Goal: Task Accomplishment & Management: Manage account settings

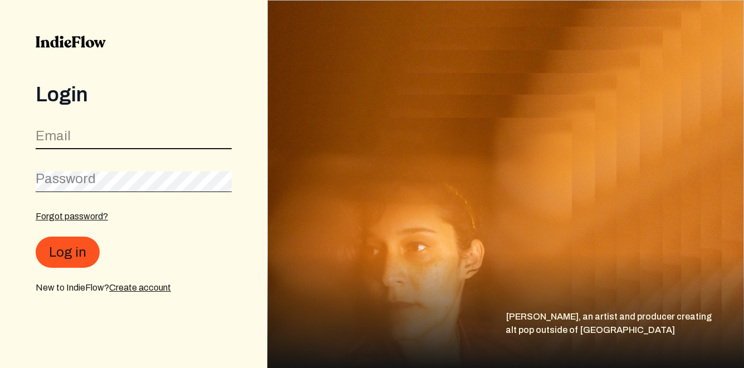
click at [152, 129] on input "email" at bounding box center [134, 138] width 196 height 21
type input "[EMAIL_ADDRESS][DOMAIN_NAME]"
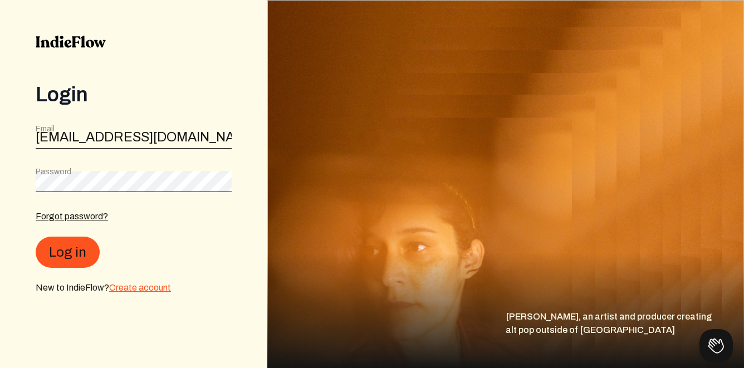
click at [130, 291] on link "Create account" at bounding box center [140, 287] width 62 height 9
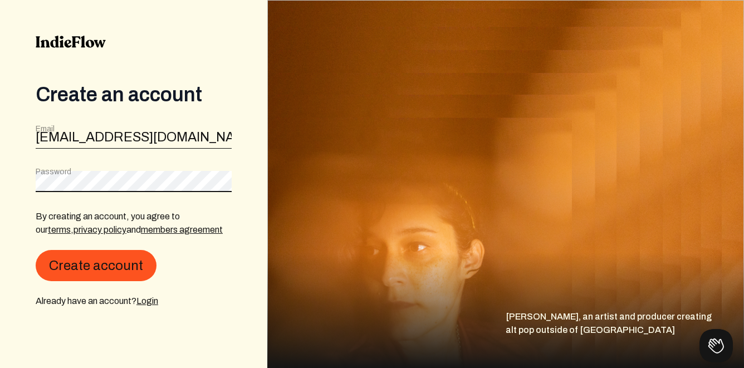
click at [36, 250] on button "Create account" at bounding box center [96, 265] width 121 height 31
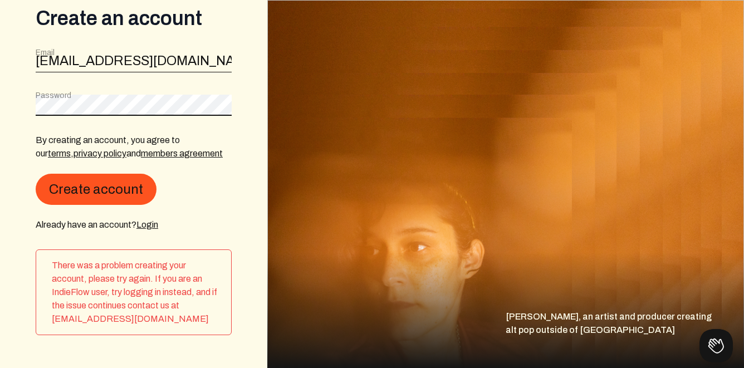
scroll to position [79, 0]
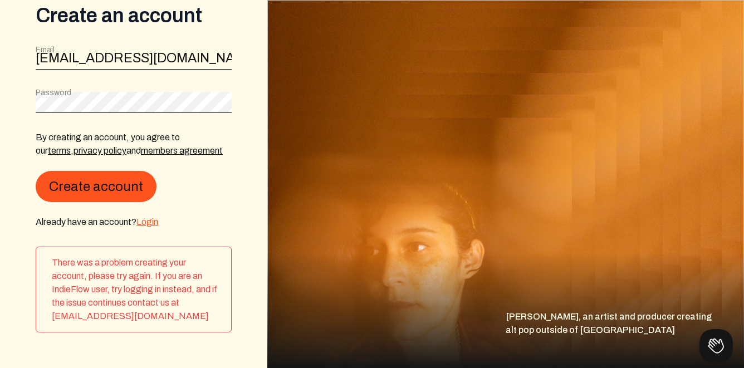
click at [153, 221] on link "Login" at bounding box center [147, 221] width 22 height 9
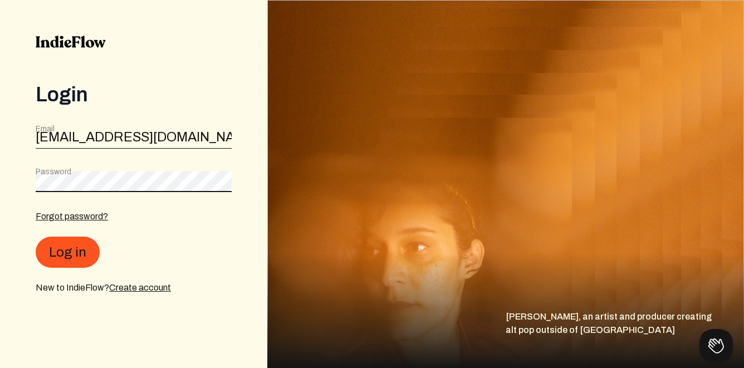
click at [36, 237] on button "Log in" at bounding box center [68, 252] width 64 height 31
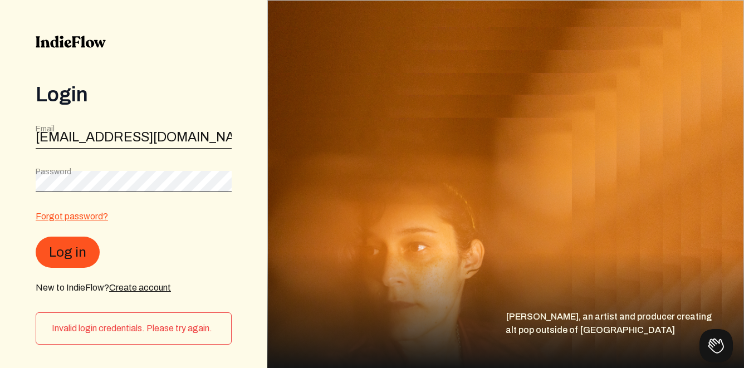
click at [78, 213] on link "Forgot password?" at bounding box center [72, 216] width 72 height 9
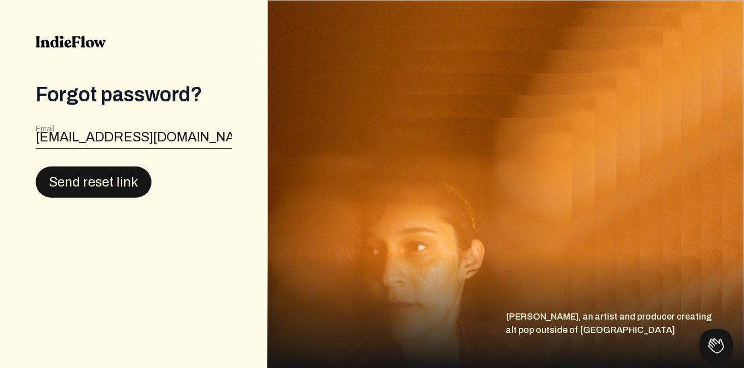
click at [96, 190] on button "Send reset link" at bounding box center [94, 182] width 116 height 31
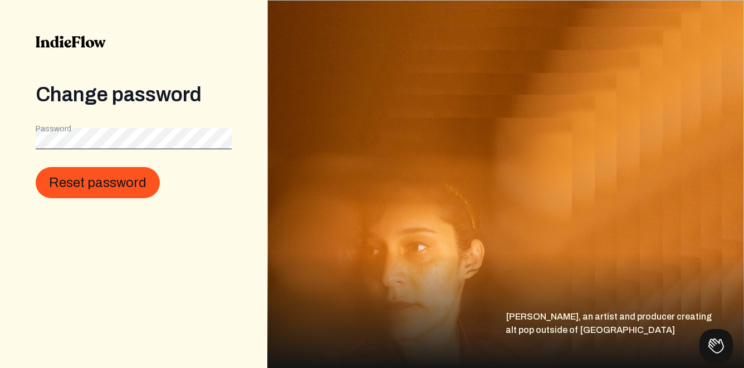
click at [81, 199] on div "Change password Password Reset password" at bounding box center [133, 184] width 267 height 368
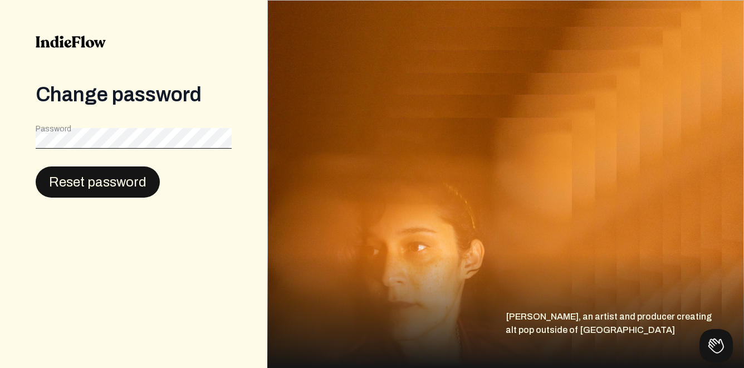
click at [99, 183] on button "Reset password" at bounding box center [98, 182] width 124 height 31
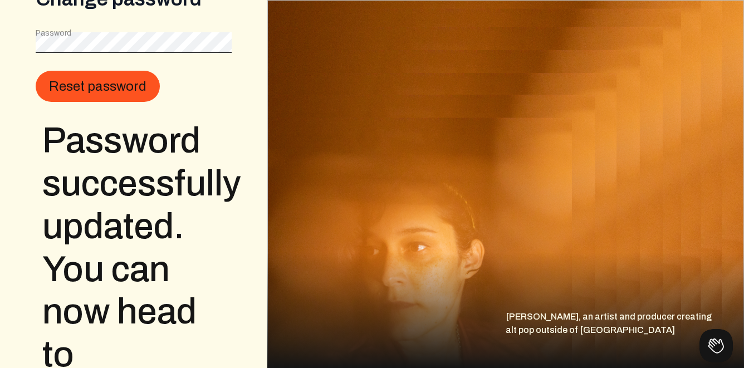
scroll to position [182, 0]
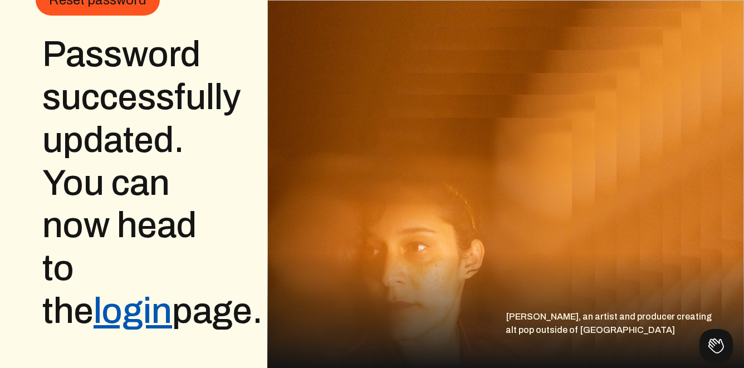
click at [172, 292] on link "login" at bounding box center [133, 311] width 79 height 38
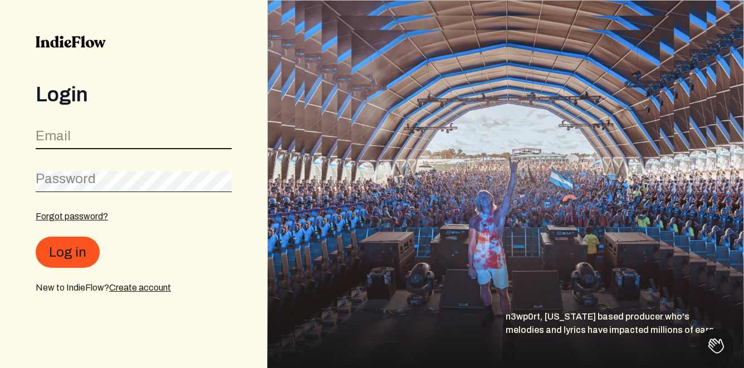
click at [121, 144] on input "email" at bounding box center [134, 138] width 196 height 21
type input "coosalee@gmail.com"
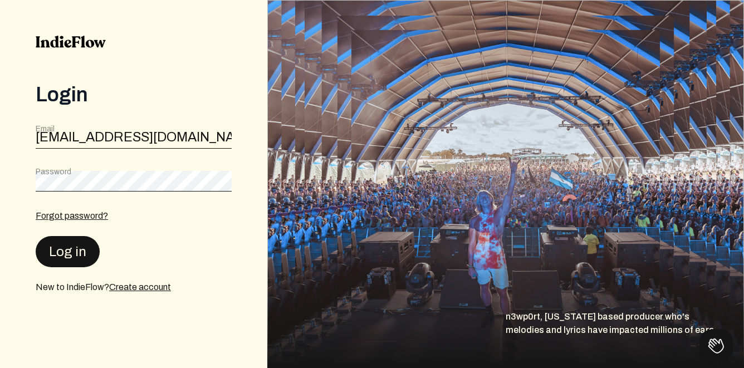
click at [68, 257] on button "Log in" at bounding box center [68, 251] width 64 height 31
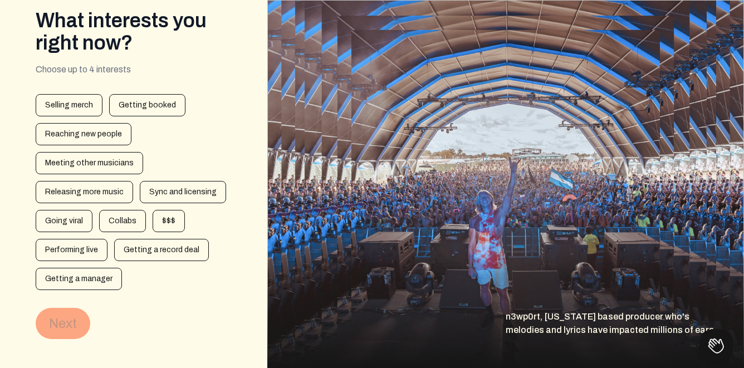
scroll to position [73, 0]
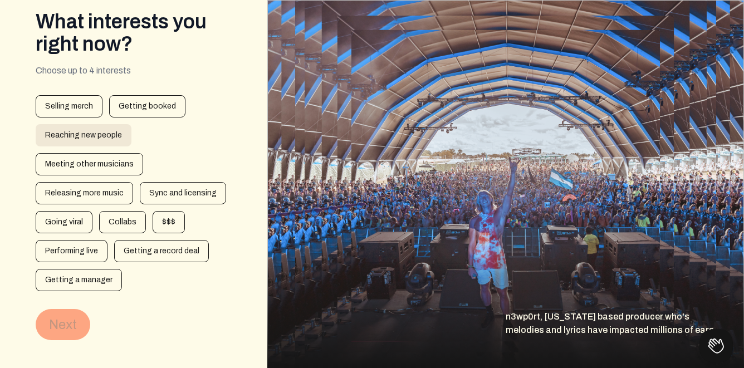
click at [91, 129] on div "Reaching new people" at bounding box center [84, 135] width 96 height 22
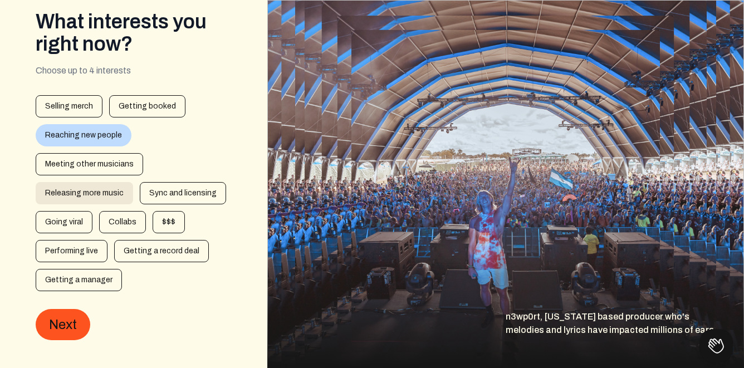
click at [75, 190] on div "Releasing more music" at bounding box center [84, 193] width 97 height 22
click at [90, 258] on div "Performing live" at bounding box center [72, 251] width 72 height 22
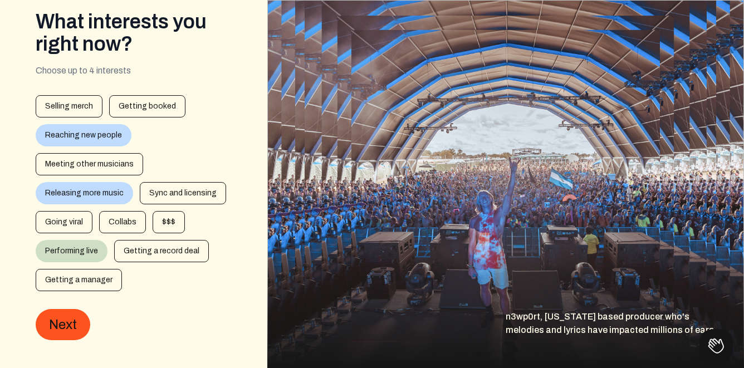
click at [84, 249] on div "Performing live" at bounding box center [72, 251] width 72 height 22
click at [75, 102] on div "Selling merch" at bounding box center [69, 106] width 67 height 22
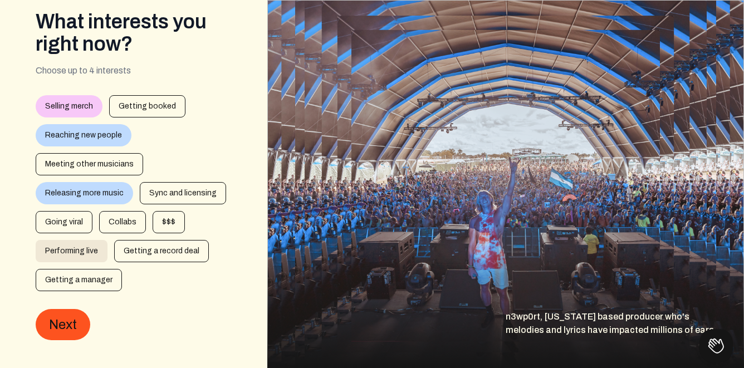
click at [60, 243] on div "Performing live" at bounding box center [72, 251] width 72 height 22
click at [179, 193] on div "Sync and licensing" at bounding box center [183, 193] width 86 height 22
click at [173, 194] on div "Sync and licensing" at bounding box center [183, 193] width 86 height 22
click at [182, 189] on div "Sync and licensing" at bounding box center [183, 193] width 86 height 22
click at [97, 133] on div "Reaching new people" at bounding box center [84, 135] width 96 height 22
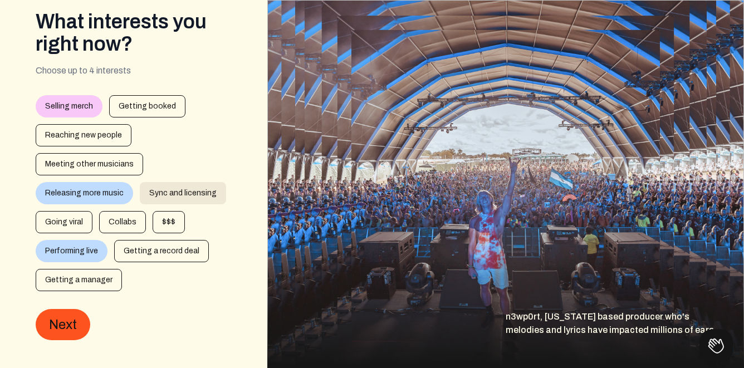
click at [156, 194] on div "Sync and licensing" at bounding box center [183, 193] width 86 height 22
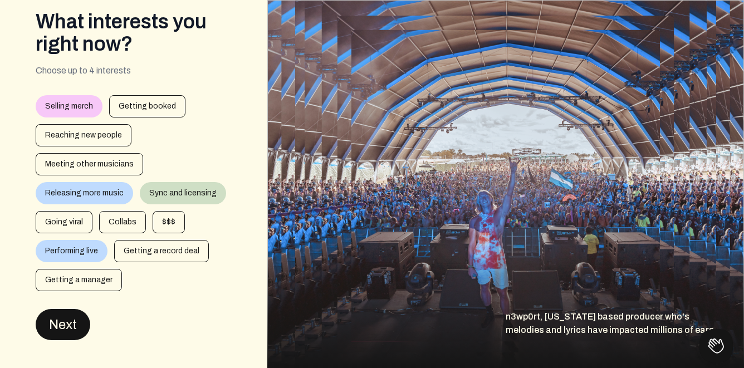
click at [75, 328] on button "Next" at bounding box center [63, 324] width 55 height 31
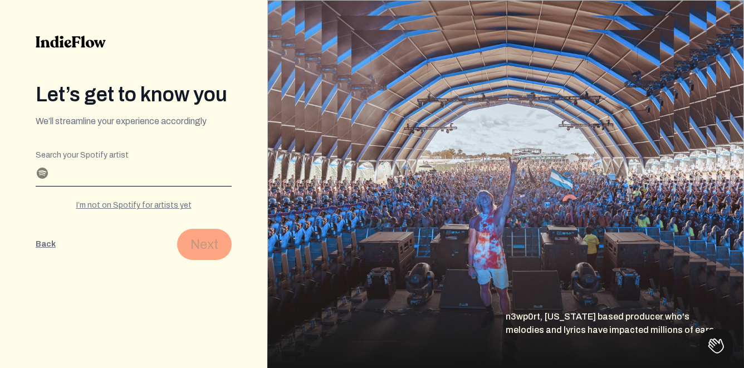
scroll to position [0, 0]
click at [122, 177] on input "Search your Spotify artist" at bounding box center [134, 177] width 196 height 18
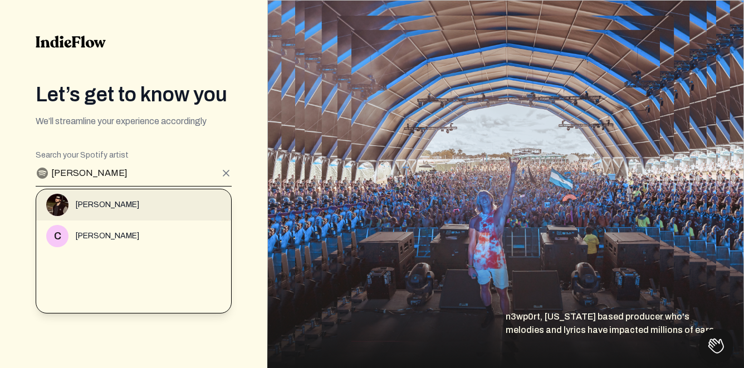
type input "Coosa Lee"
click at [74, 200] on div "Coosa Lee" at bounding box center [138, 205] width 185 height 22
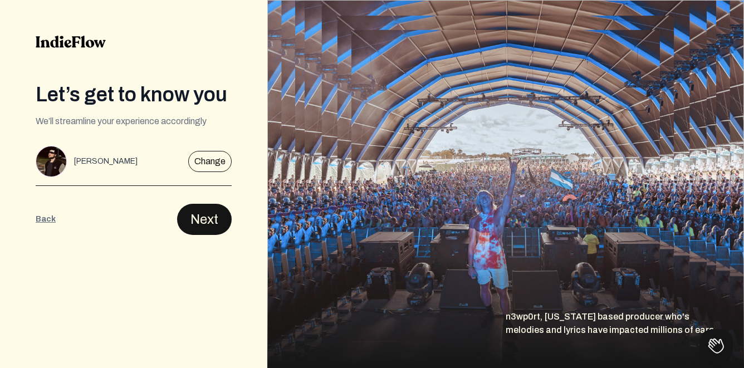
click at [190, 213] on button "Next" at bounding box center [204, 219] width 55 height 31
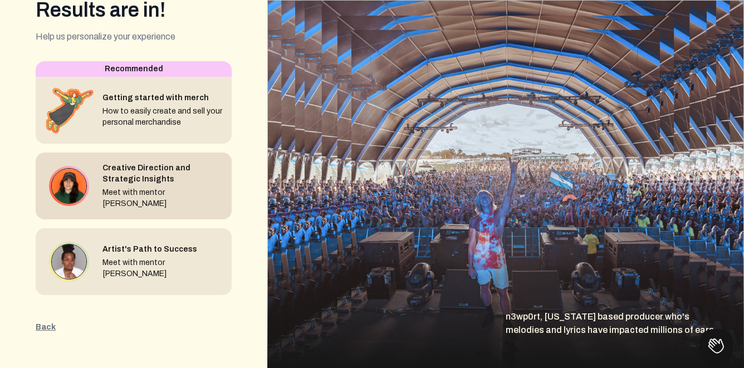
scroll to position [85, 0]
click at [159, 195] on div "Meet with mentor Chandler Chruma" at bounding box center [162, 198] width 120 height 22
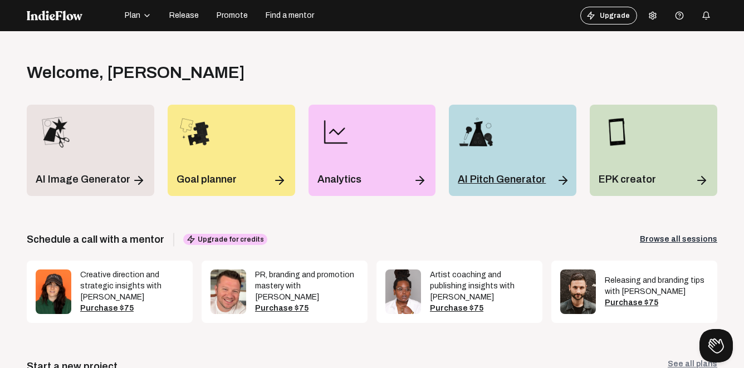
click at [538, 175] on p "AI Pitch Generator" at bounding box center [502, 180] width 88 height 16
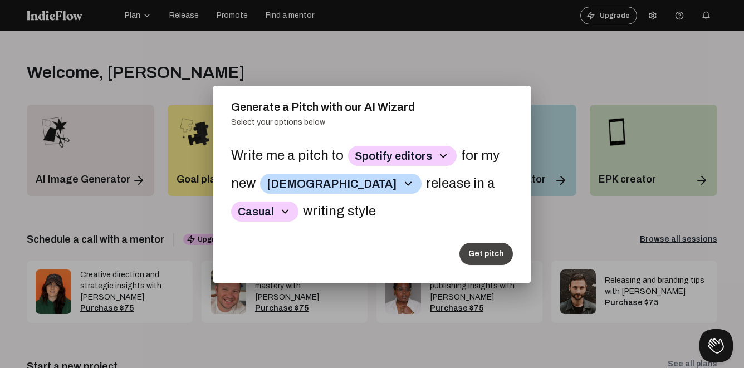
click at [495, 257] on button "Get pitch" at bounding box center [485, 254] width 53 height 22
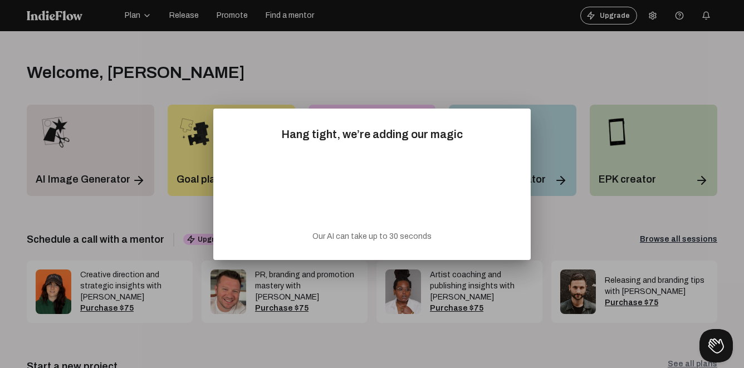
click at [561, 221] on div at bounding box center [372, 184] width 744 height 368
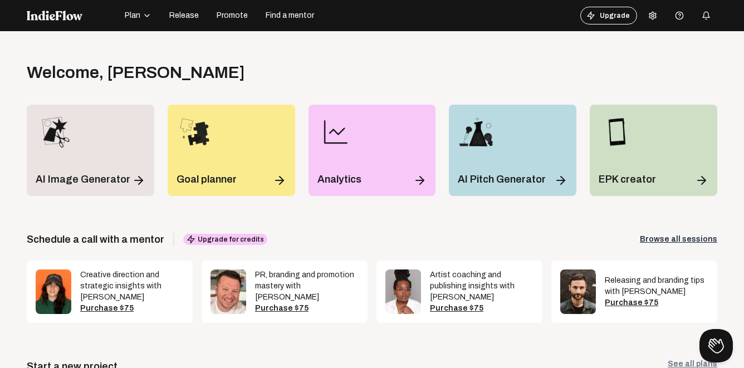
click at [143, 17] on icon "button" at bounding box center [147, 15] width 9 height 9
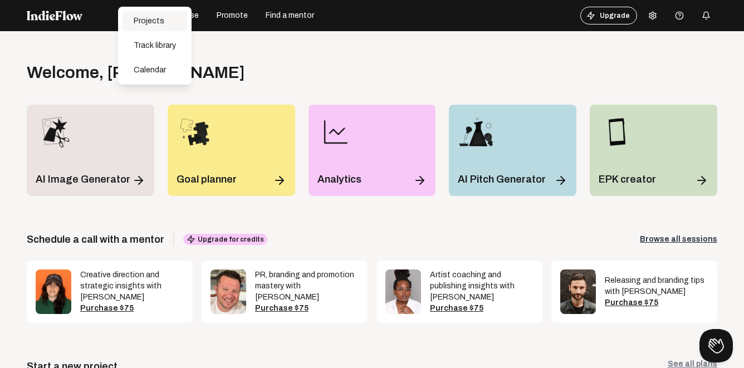
click at [148, 16] on div "Projects" at bounding box center [155, 21] width 65 height 20
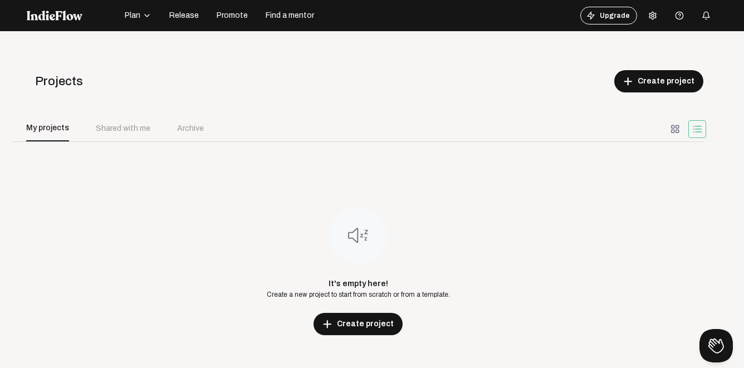
click at [139, 13] on span "Plan" at bounding box center [133, 15] width 16 height 11
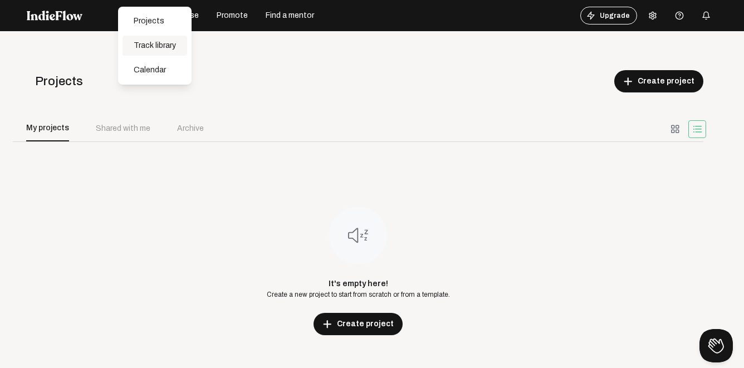
click at [150, 48] on div "Track library" at bounding box center [155, 46] width 65 height 20
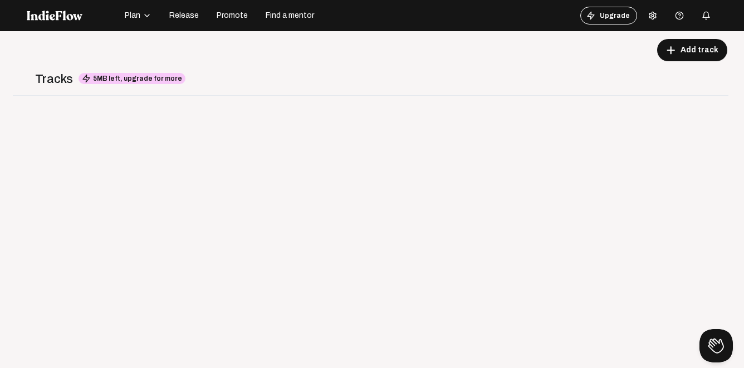
click at [132, 18] on span "Plan" at bounding box center [133, 15] width 16 height 11
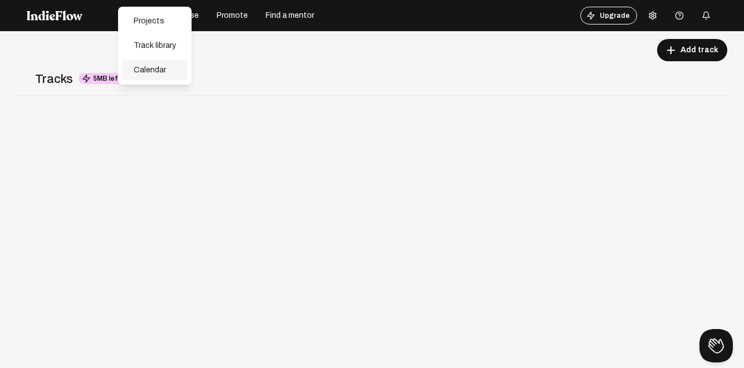
click at [158, 74] on div "Calendar" at bounding box center [155, 70] width 65 height 20
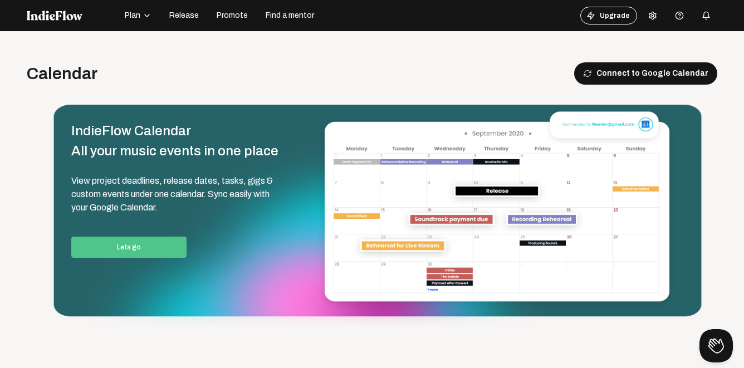
click at [222, 12] on span "Promote" at bounding box center [232, 15] width 31 height 11
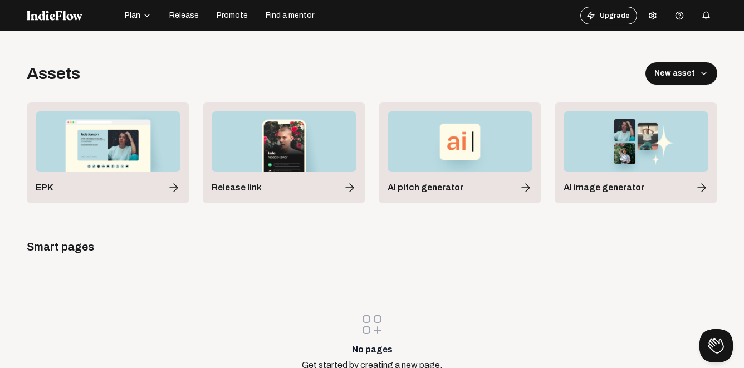
click at [129, 17] on span "Plan" at bounding box center [133, 15] width 16 height 11
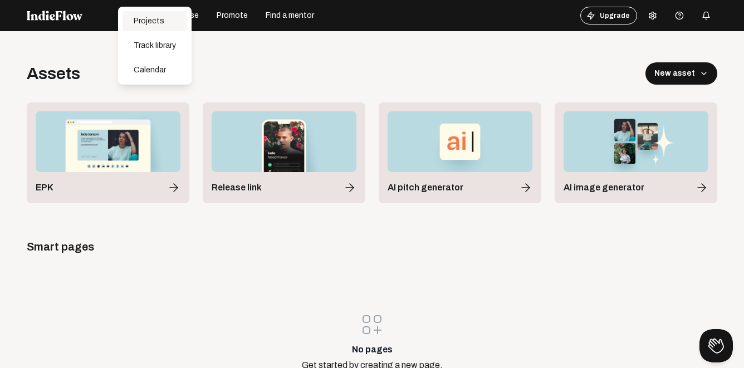
click at [166, 26] on div "Projects" at bounding box center [155, 21] width 65 height 20
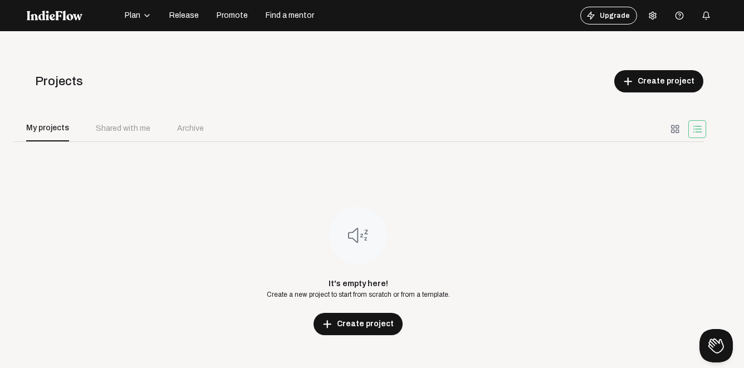
click at [141, 20] on button "Plan" at bounding box center [138, 16] width 40 height 18
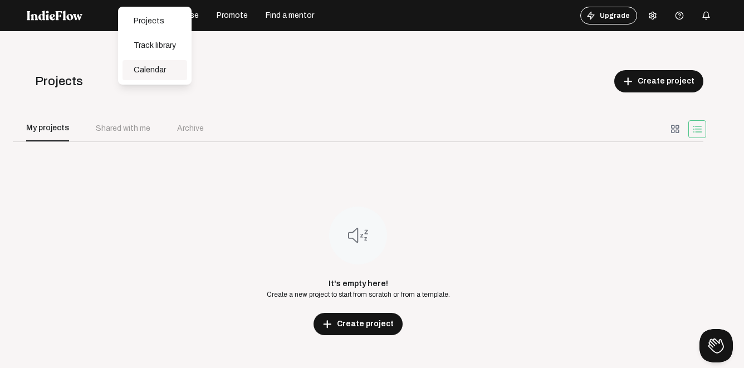
click at [153, 65] on div "Calendar" at bounding box center [155, 70] width 65 height 20
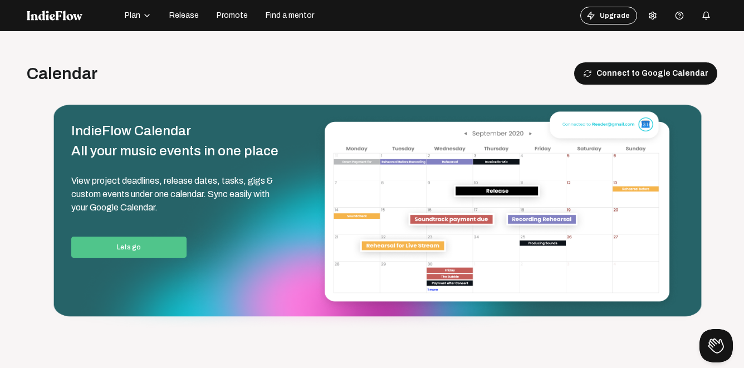
click at [136, 19] on span "Plan" at bounding box center [133, 15] width 16 height 11
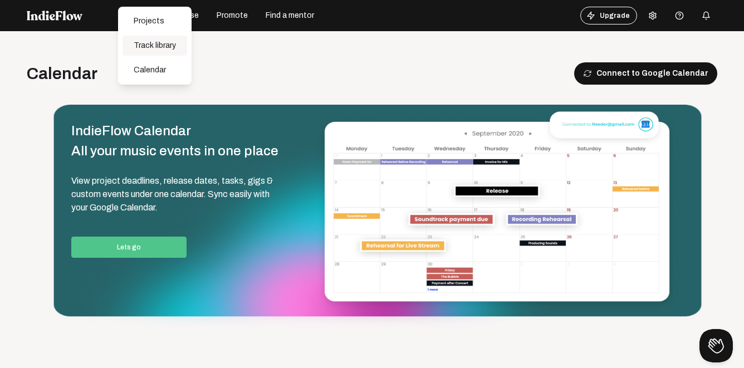
click at [146, 50] on div "Track library" at bounding box center [155, 46] width 65 height 20
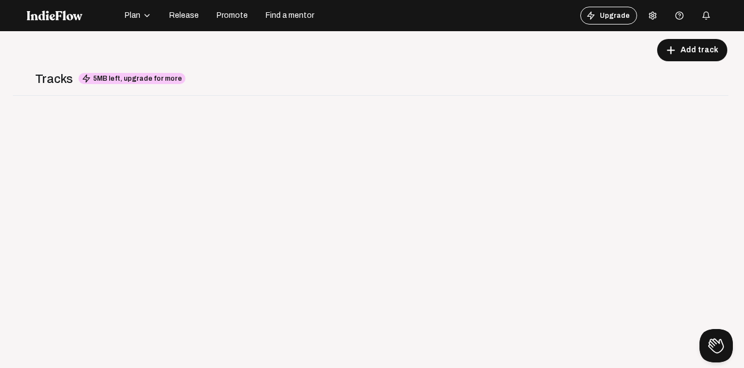
click at [184, 16] on span "Release" at bounding box center [184, 15] width 30 height 11
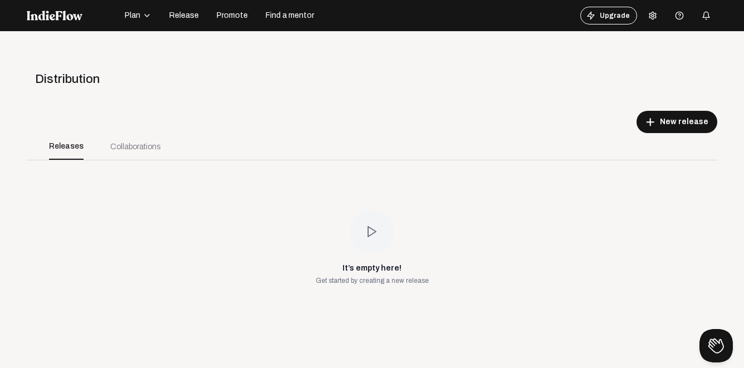
click at [236, 18] on span "Promote" at bounding box center [232, 15] width 31 height 11
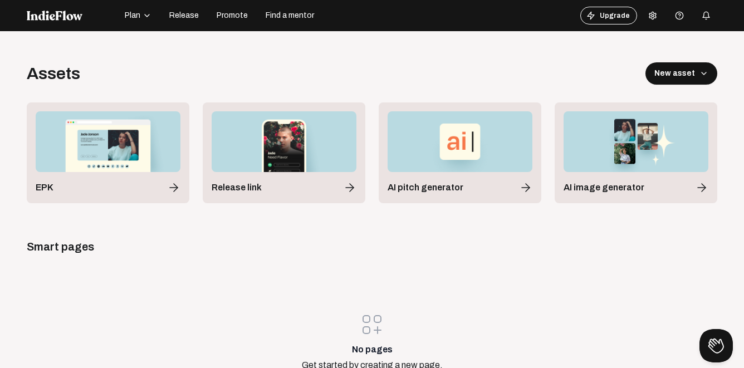
click at [295, 17] on span "Find a mentor" at bounding box center [290, 15] width 48 height 11
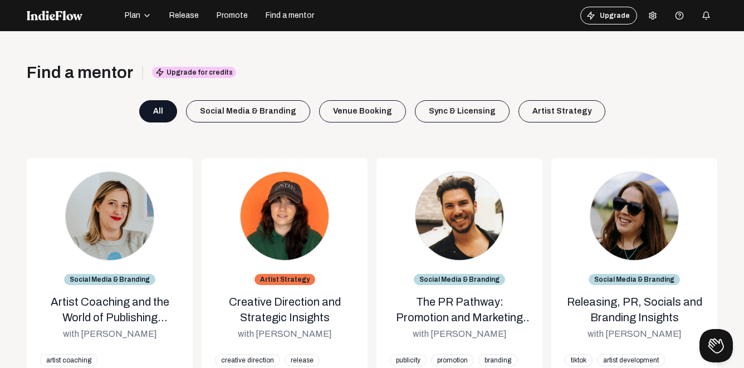
click at [75, 23] on div at bounding box center [72, 16] width 91 height 18
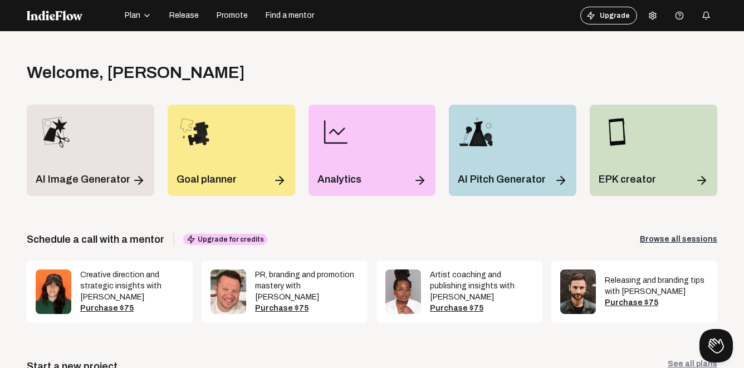
click at [240, 19] on span "Promote" at bounding box center [232, 15] width 31 height 11
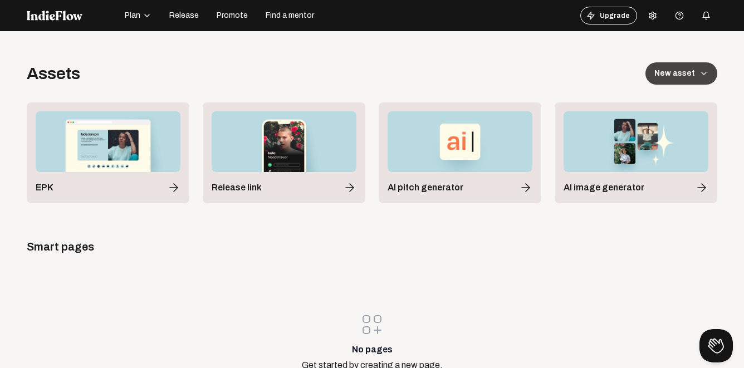
click at [678, 78] on button "New asset" at bounding box center [681, 73] width 72 height 22
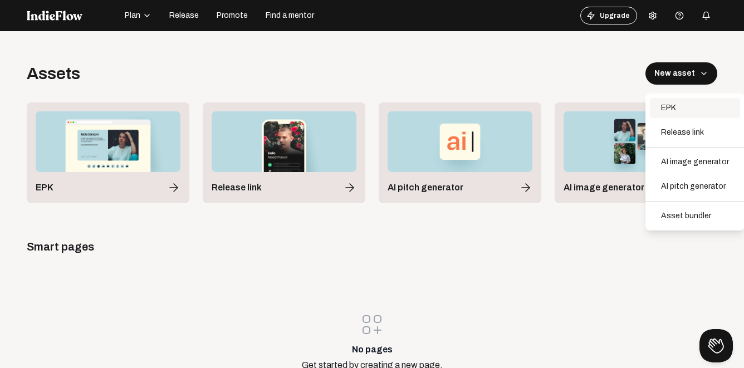
click at [687, 104] on div "EPK" at bounding box center [695, 108] width 90 height 20
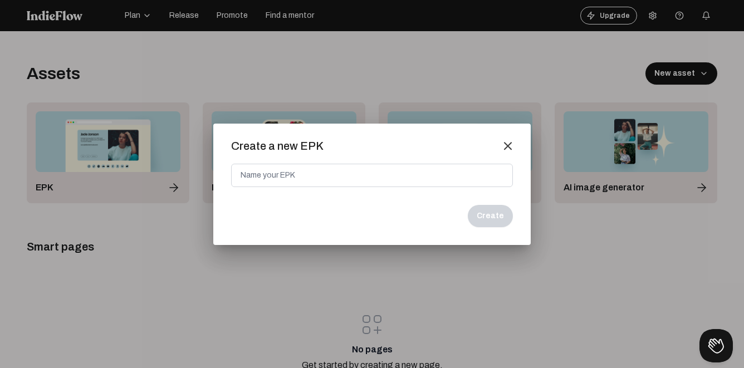
click at [505, 148] on mat-icon "close" at bounding box center [508, 146] width 10 height 10
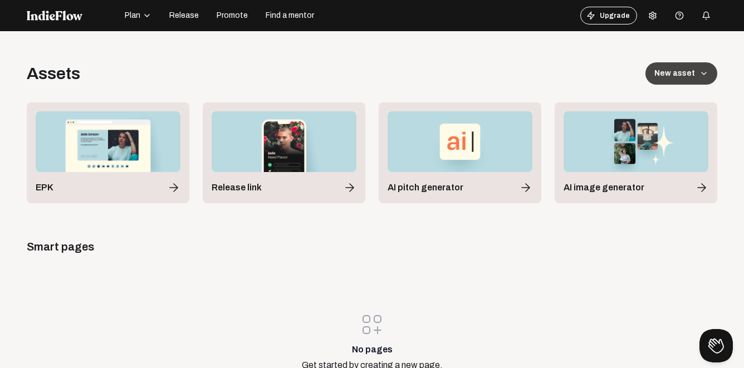
click at [666, 72] on button "New asset" at bounding box center [681, 73] width 72 height 22
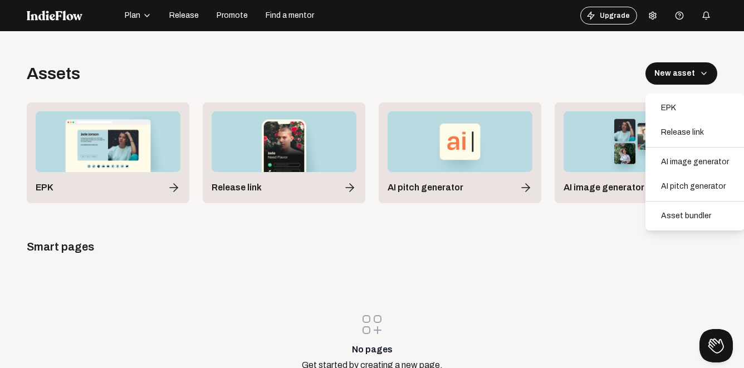
click at [523, 250] on div "Smart pages" at bounding box center [372, 247] width 691 height 16
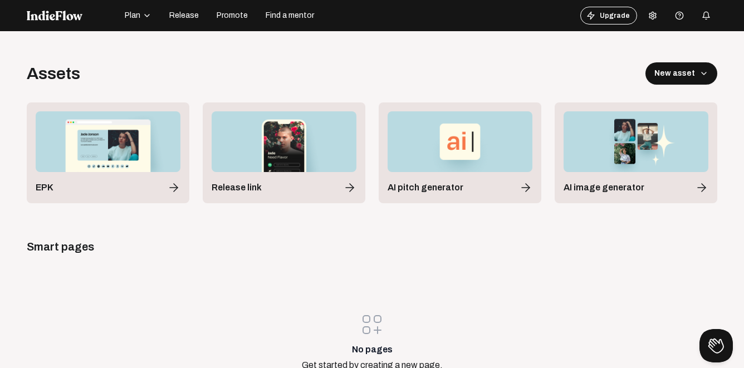
click at [523, 250] on div "Smart pages" at bounding box center [372, 247] width 691 height 16
click at [150, 19] on icon "button" at bounding box center [147, 15] width 9 height 9
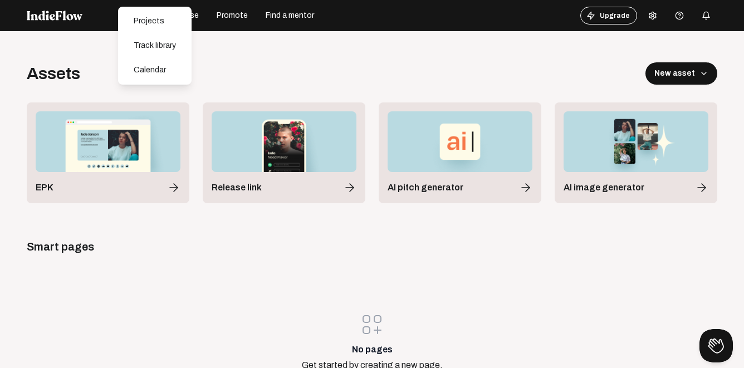
click at [211, 55] on div "Open menu Assets New asset EPK Release link AI pitch generator AI image generat…" at bounding box center [372, 215] width 744 height 368
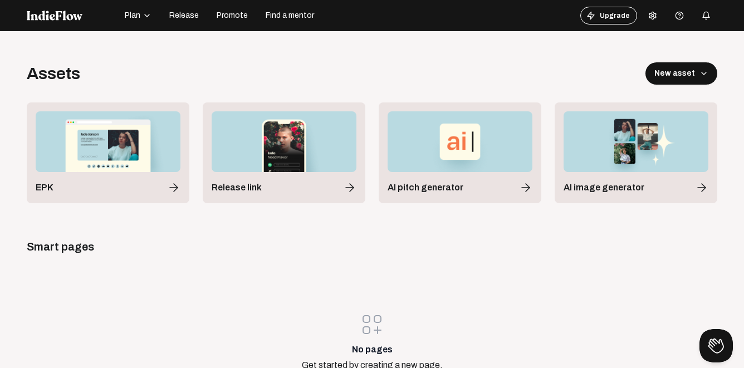
click at [57, 13] on img at bounding box center [55, 16] width 56 height 10
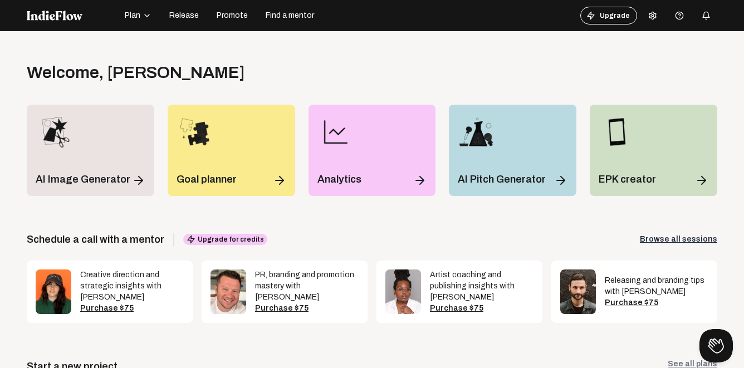
click at [59, 23] on div at bounding box center [72, 16] width 91 height 18
click at [72, 20] on img at bounding box center [55, 16] width 56 height 10
click at [131, 19] on span "Plan" at bounding box center [133, 15] width 16 height 11
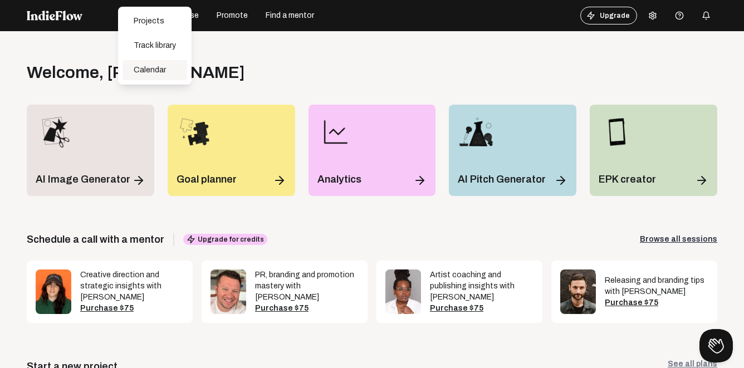
click at [149, 69] on div "Calendar" at bounding box center [155, 70] width 65 height 20
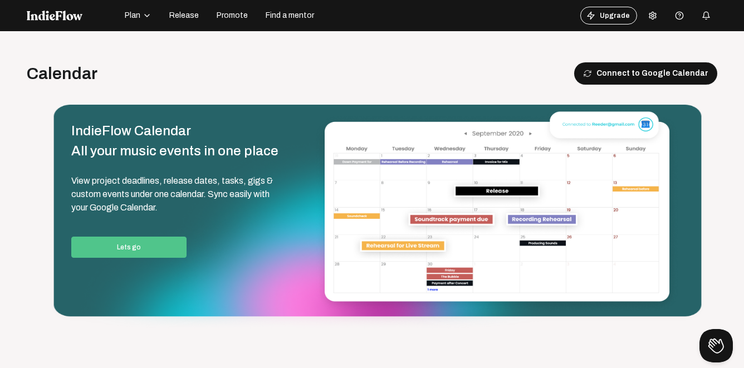
click at [287, 24] on button "Find a mentor" at bounding box center [290, 16] width 62 height 18
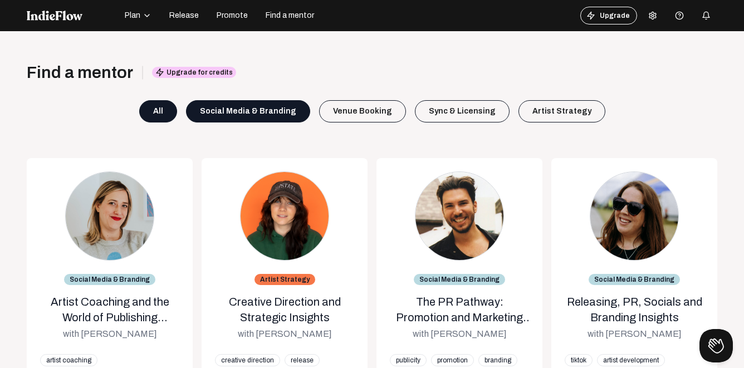
click at [287, 113] on div "Social Media & Branding" at bounding box center [248, 111] width 124 height 22
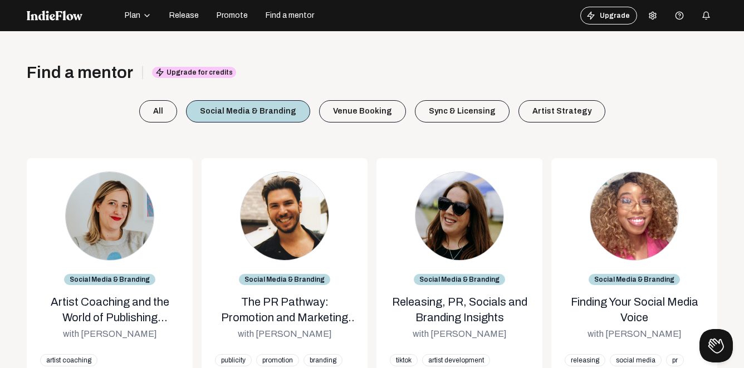
click at [75, 22] on div at bounding box center [72, 16] width 91 height 18
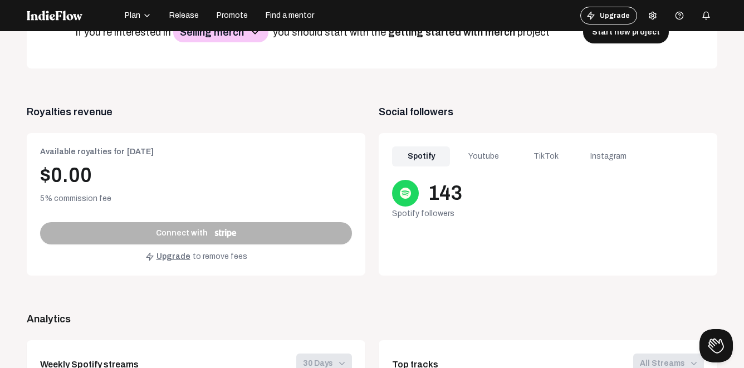
scroll to position [392, 0]
click at [472, 160] on div "Youtube" at bounding box center [483, 156] width 58 height 20
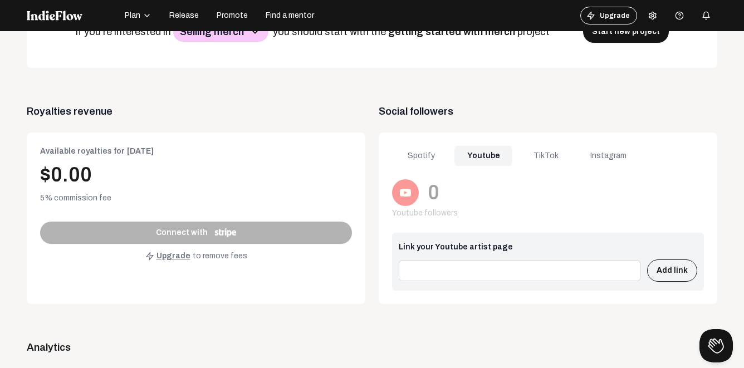
click at [438, 269] on input at bounding box center [520, 270] width 242 height 21
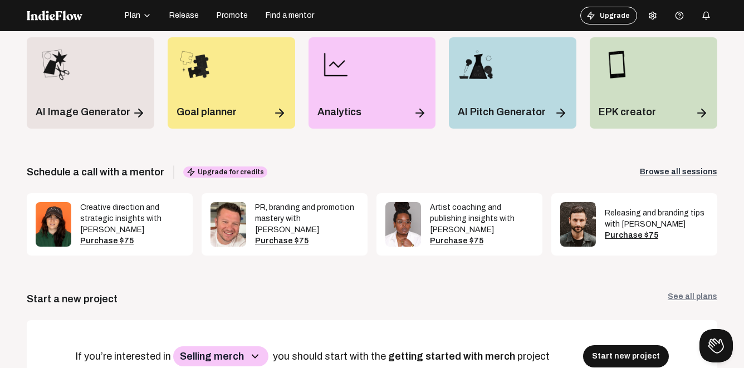
scroll to position [0, 0]
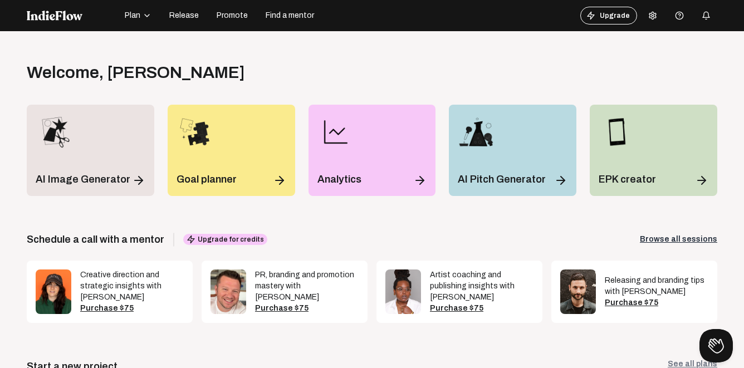
click at [132, 16] on span "Plan" at bounding box center [133, 15] width 16 height 11
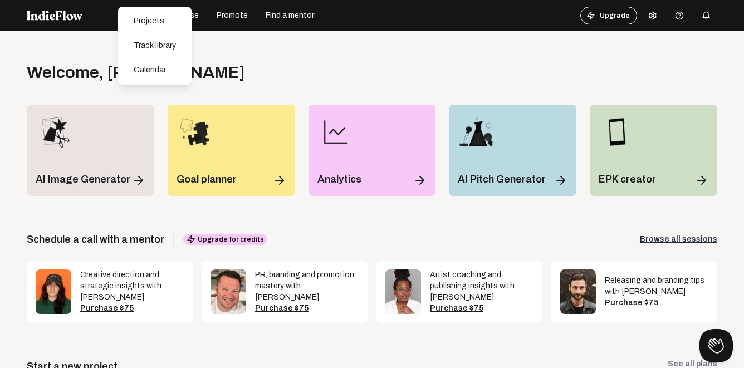
click at [243, 53] on div "Open menu Welcome , Coosa Lee Log out Get the full experience on desktop! Unloc…" at bounding box center [372, 215] width 744 height 368
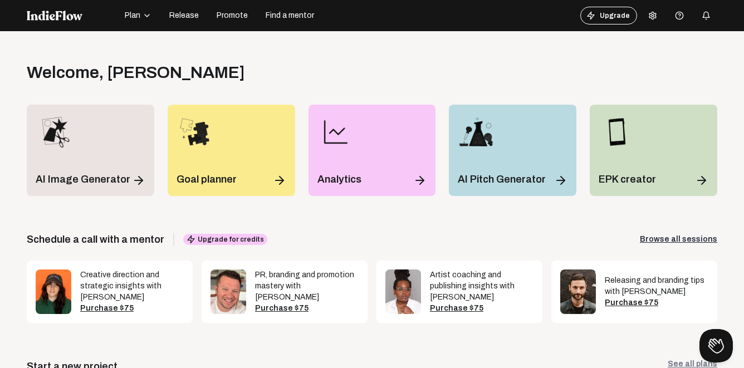
drag, startPoint x: 194, startPoint y: 74, endPoint x: 23, endPoint y: 77, distance: 171.0
click at [23, 77] on div "Open menu Welcome , Coosa Lee Log out Get the full experience on desktop! Unloc…" at bounding box center [372, 215] width 744 height 368
drag, startPoint x: 23, startPoint y: 77, endPoint x: 205, endPoint y: 72, distance: 181.6
click at [205, 72] on div "Open menu Welcome , Coosa Lee Log out Get the full experience on desktop! Unloc…" at bounding box center [372, 215] width 744 height 368
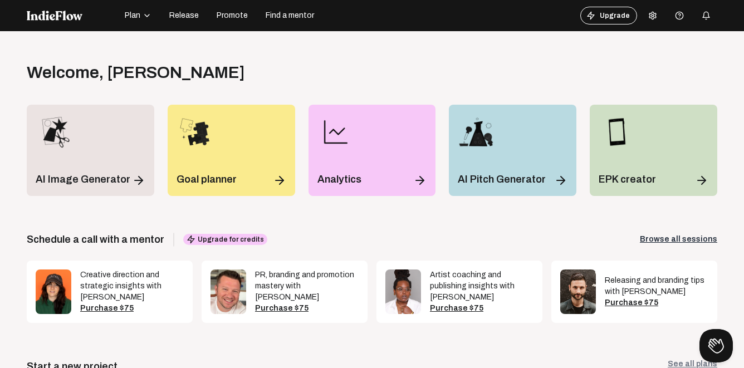
click at [205, 72] on div "Welcome , Coosa Lee Log out" at bounding box center [372, 72] width 691 height 20
drag, startPoint x: 209, startPoint y: 63, endPoint x: 33, endPoint y: 67, distance: 176.0
click at [33, 67] on div "Welcome , Coosa Lee Log out" at bounding box center [372, 72] width 691 height 20
click at [34, 50] on div "Open menu Welcome , Coosa Lee Log out Get the full experience on desktop! Unloc…" at bounding box center [372, 215] width 744 height 368
drag, startPoint x: 30, startPoint y: 51, endPoint x: 257, endPoint y: 86, distance: 229.9
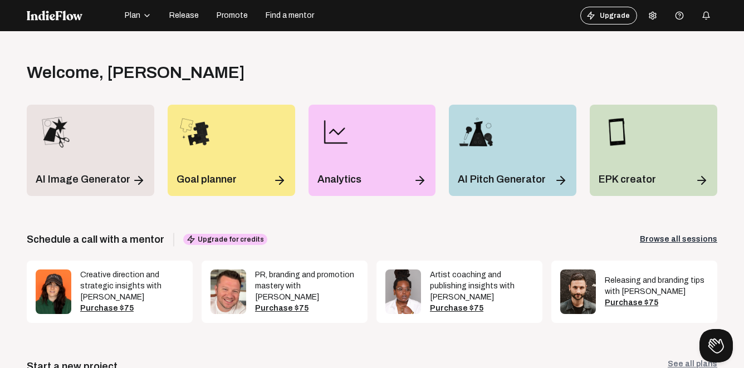
click at [258, 86] on div "Open menu Welcome , Coosa Lee Log out Get the full experience on desktop! Unloc…" at bounding box center [372, 215] width 744 height 368
drag, startPoint x: 189, startPoint y: 73, endPoint x: 16, endPoint y: 70, distance: 173.2
click at [16, 70] on div "Open menu Welcome , Coosa Lee Log out Get the full experience on desktop! Unloc…" at bounding box center [372, 215] width 744 height 368
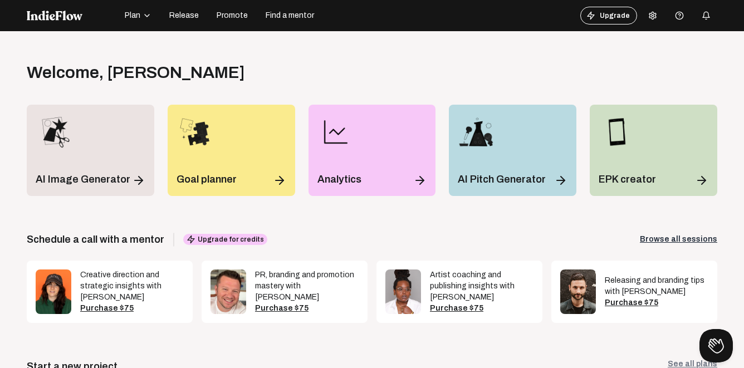
drag, startPoint x: 233, startPoint y: 81, endPoint x: 135, endPoint y: 46, distance: 104.8
click at [135, 48] on div "Open menu Welcome , Coosa Lee Log out Get the full experience on desktop! Unloc…" at bounding box center [372, 215] width 744 height 368
click at [139, 22] on button "Plan" at bounding box center [138, 16] width 40 height 18
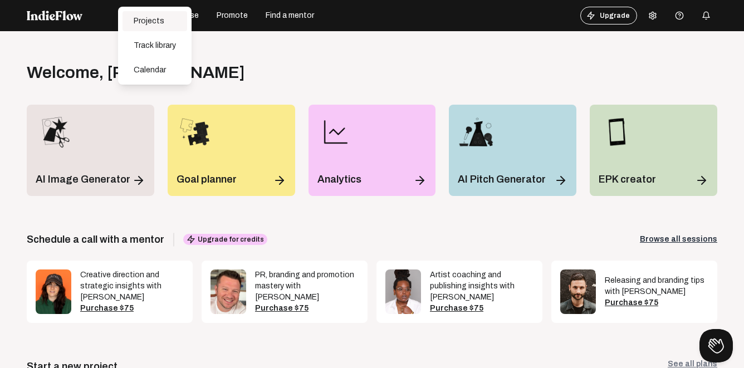
click at [154, 19] on div "Projects" at bounding box center [155, 21] width 65 height 20
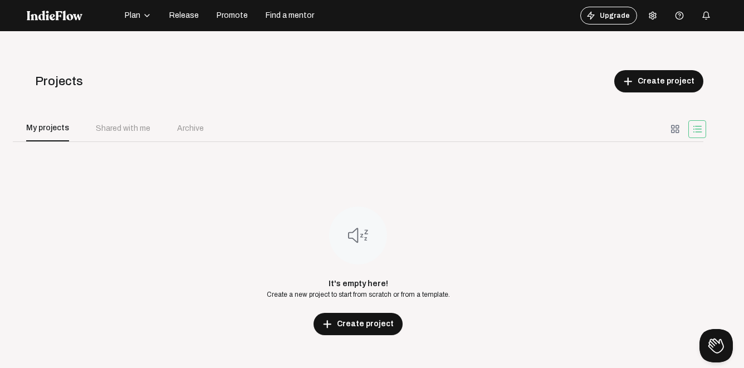
click at [151, 22] on button "Plan" at bounding box center [138, 16] width 40 height 18
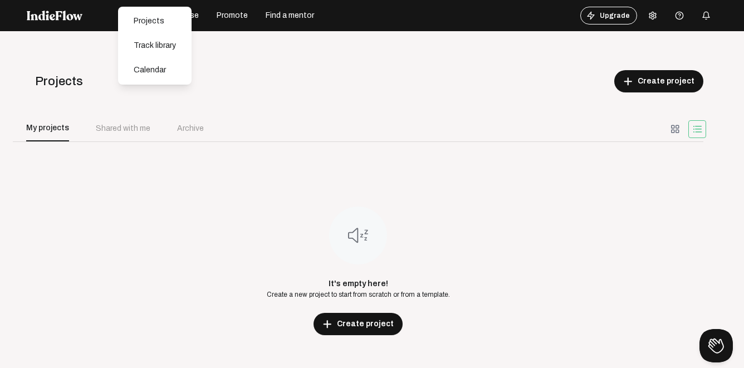
click at [151, 22] on div "Projects" at bounding box center [155, 21] width 65 height 20
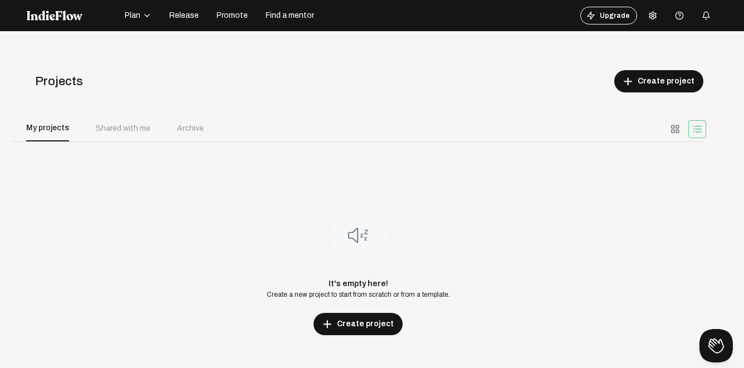
click at [143, 19] on button "Plan" at bounding box center [138, 16] width 40 height 18
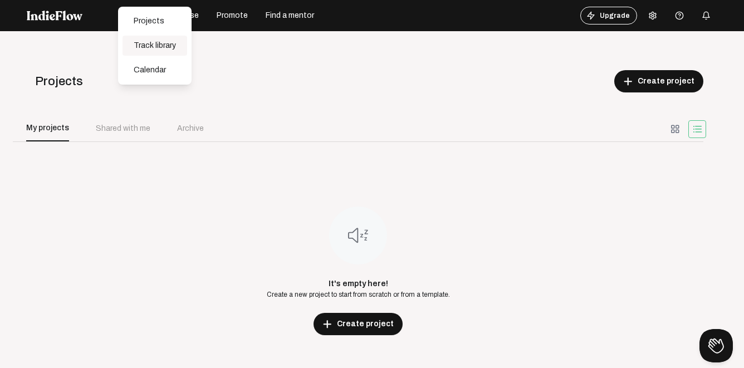
click at [150, 53] on div "Track library" at bounding box center [155, 46] width 65 height 20
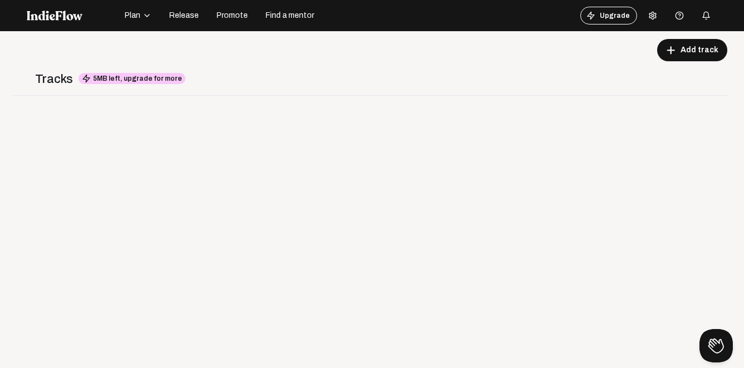
click at [133, 24] on button "Plan" at bounding box center [138, 16] width 40 height 18
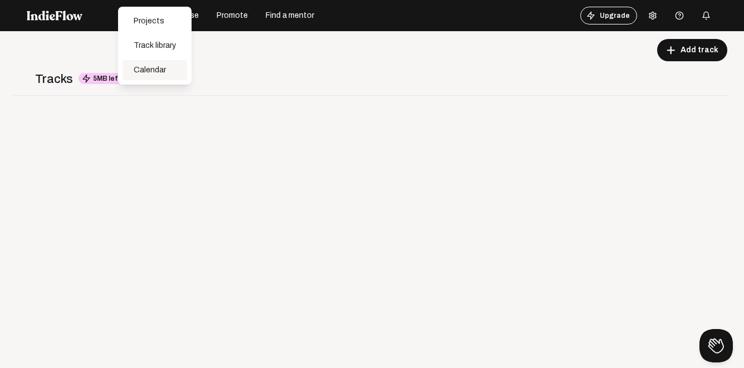
click at [156, 70] on div "Calendar" at bounding box center [155, 70] width 65 height 20
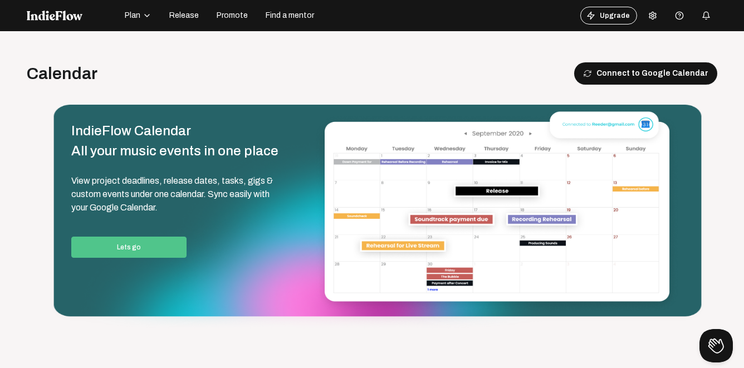
drag, startPoint x: 109, startPoint y: 79, endPoint x: -1, endPoint y: 76, distance: 109.8
click at [0, 76] on html "Plan Release Promote Find a mentor Upgrade Help center Open menu Calendar Conne…" at bounding box center [372, 184] width 744 height 368
click at [50, 76] on div "Calendar" at bounding box center [62, 73] width 71 height 20
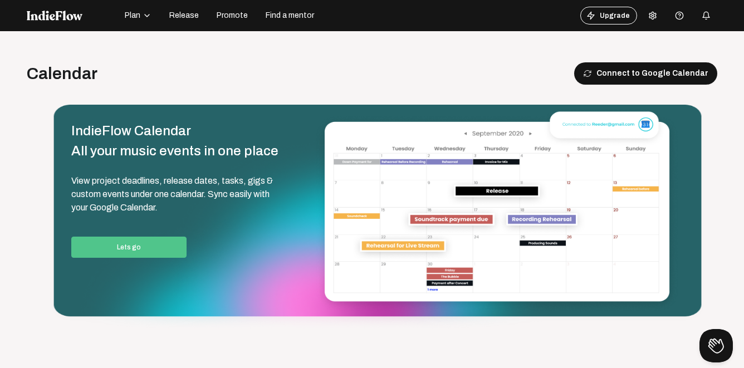
click at [50, 76] on div "Calendar" at bounding box center [62, 73] width 71 height 20
click at [156, 18] on button "Plan" at bounding box center [138, 16] width 40 height 18
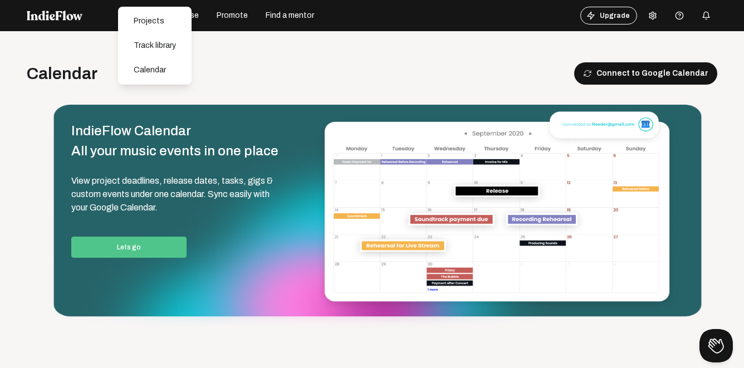
click at [219, 75] on div "Calendar Connect to Google Calendar" at bounding box center [372, 73] width 691 height 22
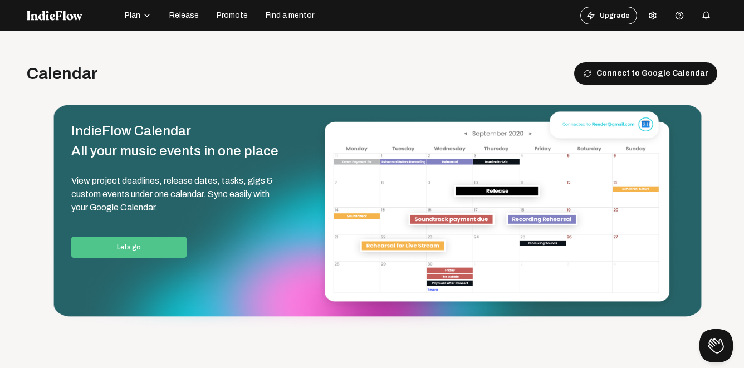
click at [175, 23] on button "Release" at bounding box center [184, 16] width 43 height 18
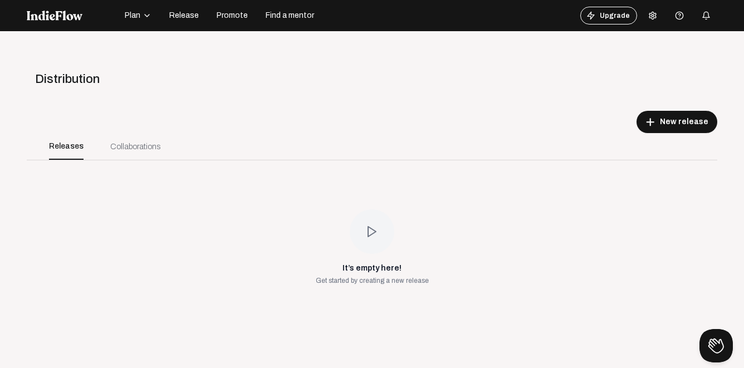
click at [234, 24] on button "Promote" at bounding box center [232, 16] width 45 height 18
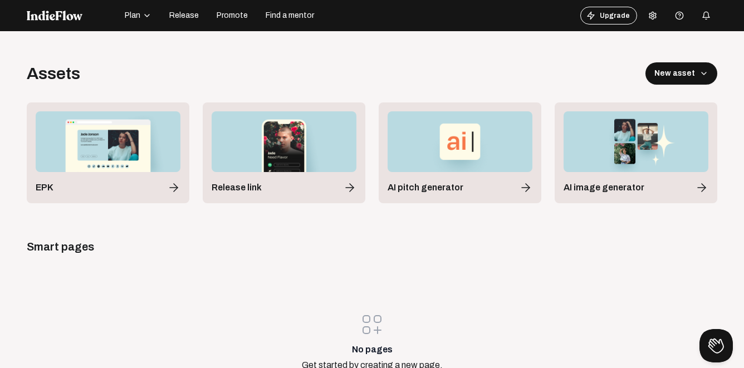
click at [145, 19] on icon "button" at bounding box center [147, 15] width 9 height 9
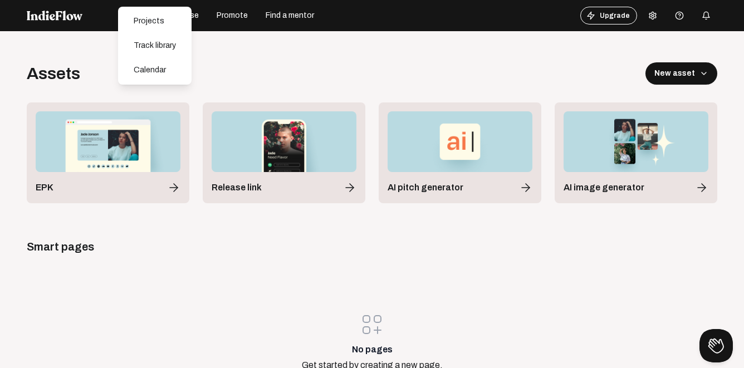
click at [145, 19] on div "Projects" at bounding box center [155, 21] width 65 height 20
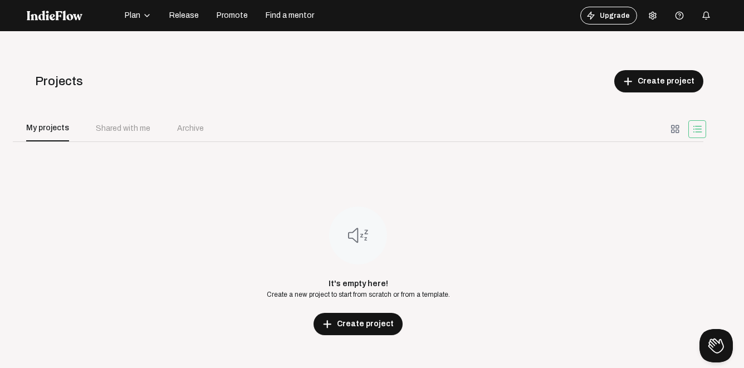
click at [123, 128] on div "Shared with me" at bounding box center [123, 129] width 55 height 12
click at [617, 19] on button "Upgrade" at bounding box center [608, 16] width 57 height 18
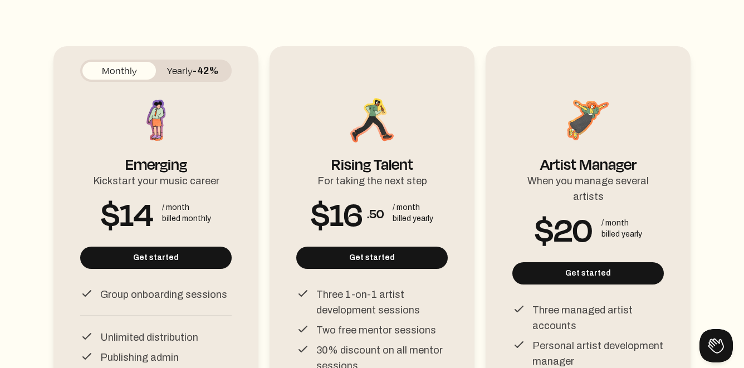
scroll to position [115, 0]
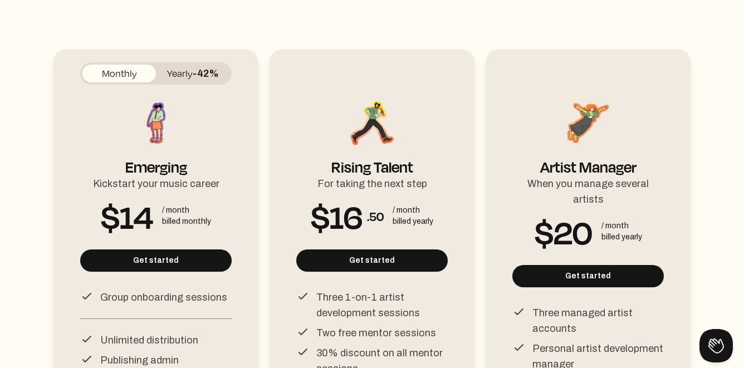
click at [202, 76] on span "-42%" at bounding box center [206, 73] width 26 height 11
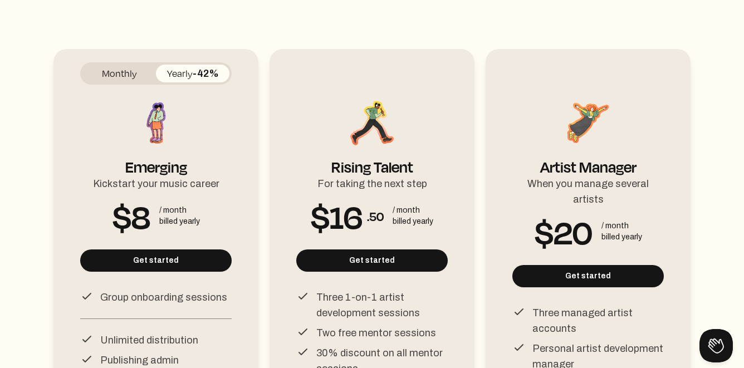
click at [134, 80] on button "Monthly" at bounding box center [119, 74] width 74 height 18
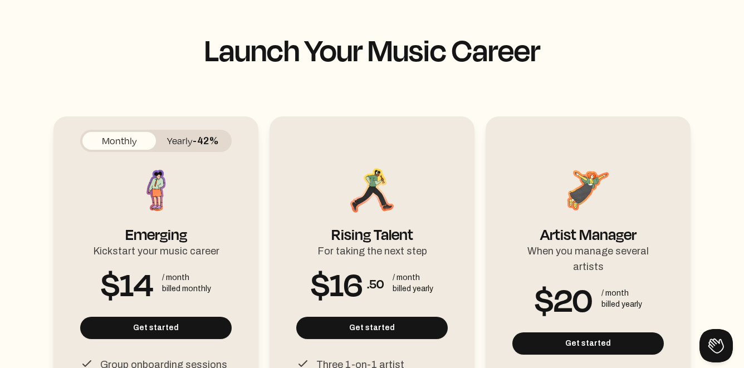
scroll to position [34, 0]
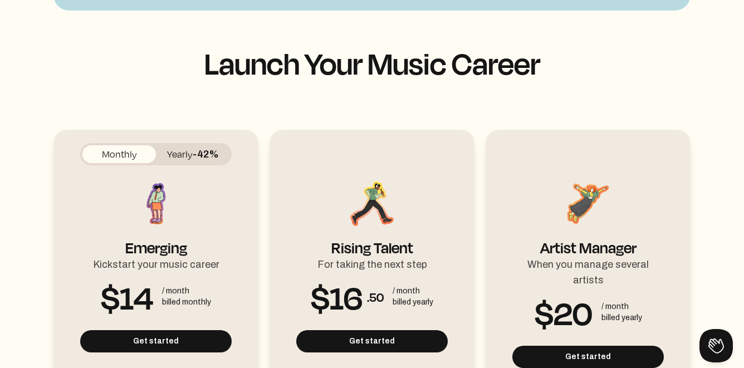
drag, startPoint x: 194, startPoint y: 64, endPoint x: 601, endPoint y: 81, distance: 407.5
click at [601, 81] on div "Launch Your Music Career Monthly Yearly -42% Emerging Kickstart your music care…" at bounding box center [371, 350] width 637 height 608
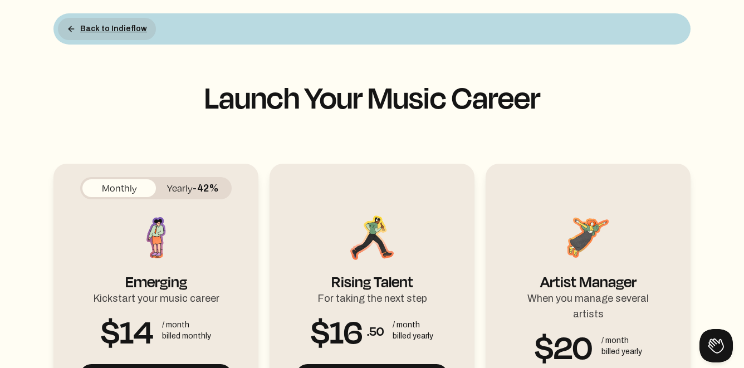
click at [95, 28] on button "Back to Indieflow" at bounding box center [107, 29] width 98 height 22
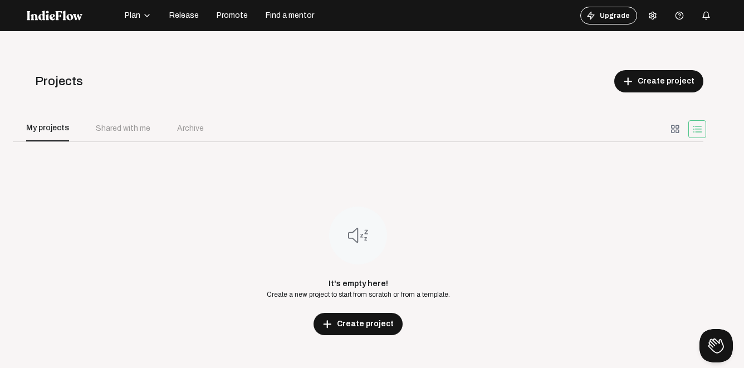
drag, startPoint x: 167, startPoint y: 84, endPoint x: 31, endPoint y: 76, distance: 135.6
click at [31, 76] on div "Projects add Create project" at bounding box center [358, 81] width 691 height 22
click at [145, 15] on icon "button" at bounding box center [147, 15] width 9 height 9
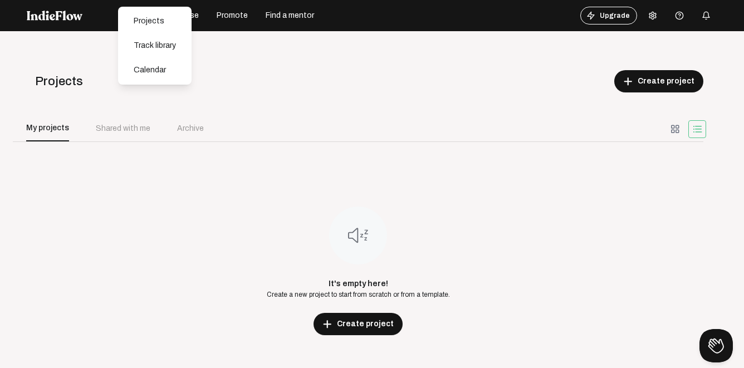
click at [235, 88] on div "Projects add Create project" at bounding box center [358, 81] width 691 height 22
